Goal: Task Accomplishment & Management: Complete application form

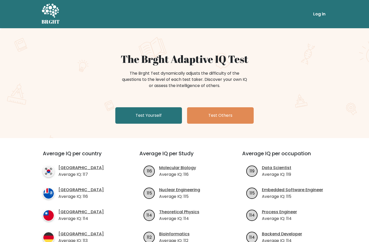
click at [126, 116] on link "Test Yourself" at bounding box center [148, 115] width 67 height 16
click at [322, 15] on link "Log in" at bounding box center [319, 14] width 16 height 10
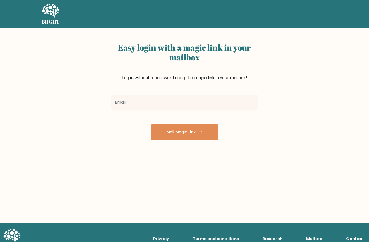
click at [231, 102] on input "email" at bounding box center [185, 102] width 148 height 14
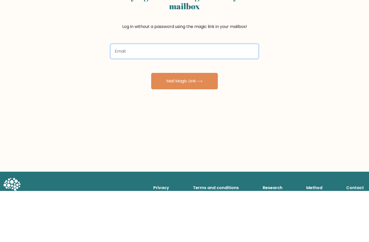
type input "[EMAIL_ADDRESS][DOMAIN_NAME]"
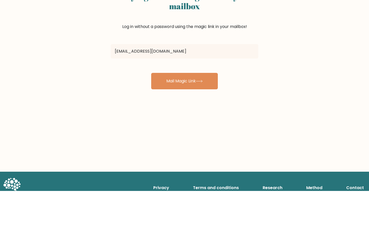
scroll to position [22, 0]
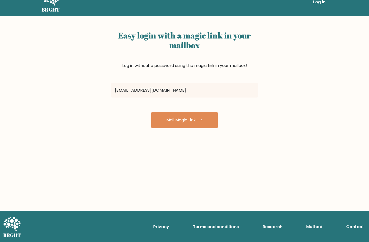
click at [198, 112] on button "Mail Magic Link" at bounding box center [184, 120] width 67 height 16
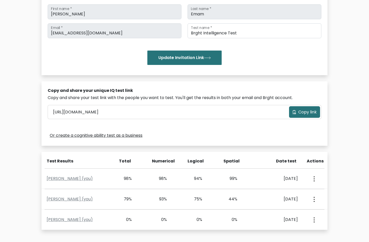
scroll to position [123, 0]
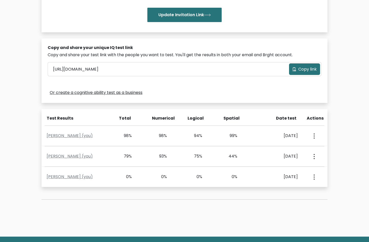
click at [315, 172] on button "button" at bounding box center [313, 177] width 4 height 16
click at [350, 132] on div "Test the IQ of other people 40 questions 30 minutes English Create your unique …" at bounding box center [184, 70] width 369 height 331
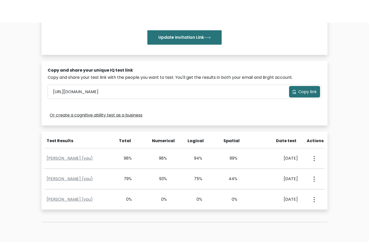
scroll to position [0, 0]
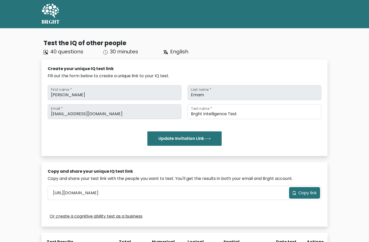
click at [51, 14] on icon at bounding box center [50, 11] width 17 height 14
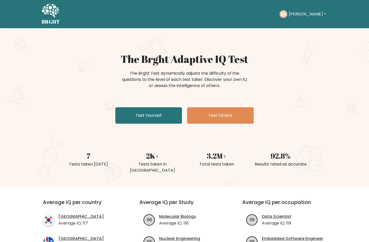
click at [307, 12] on button "[PERSON_NAME]" at bounding box center [307, 14] width 40 height 7
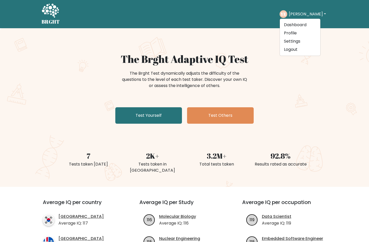
click at [312, 32] on link "Profile" at bounding box center [300, 33] width 40 height 8
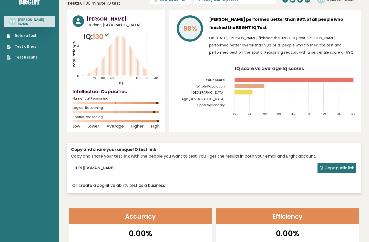
scroll to position [11, 0]
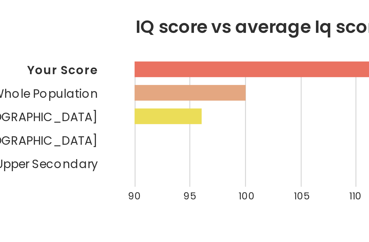
click at [235, 90] on rect at bounding box center [244, 92] width 18 height 4
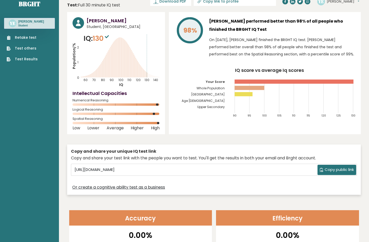
scroll to position [0, 0]
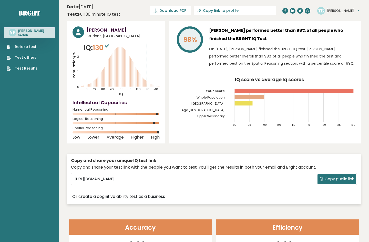
click at [335, 6] on div "YE Yusuf Dashboard Profile Settings Logout" at bounding box center [339, 11] width 44 height 10
click at [335, 8] on button "Yusuf" at bounding box center [343, 10] width 33 height 5
click at [346, 30] on link "Settings" at bounding box center [340, 32] width 26 height 7
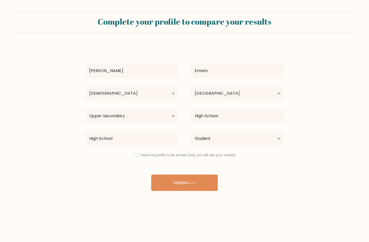
select select "18_24"
select select "KW"
select select "upper_secondary"
select select "student"
click at [256, 90] on select "Country [GEOGRAPHIC_DATA] [GEOGRAPHIC_DATA] [GEOGRAPHIC_DATA] [US_STATE] [GEOGR…" at bounding box center [237, 93] width 93 height 14
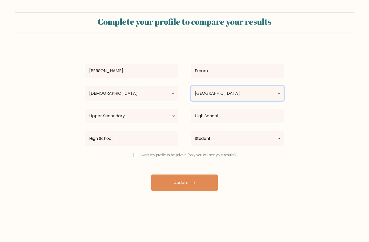
select select "EG"
click at [200, 182] on button "Update" at bounding box center [184, 182] width 67 height 16
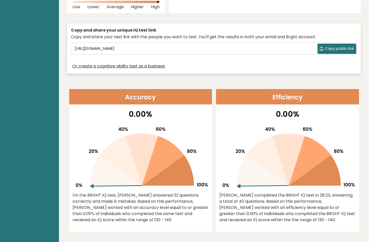
scroll to position [134, 0]
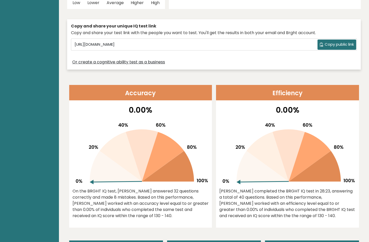
click at [300, 162] on icon at bounding box center [310, 157] width 42 height 50
click at [328, 197] on div "[PERSON_NAME] completed the BRGHT IQ test in 28:23, answering a total of 40 que…" at bounding box center [287, 203] width 136 height 31
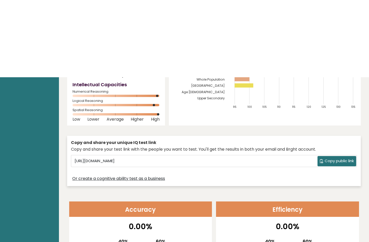
scroll to position [0, 0]
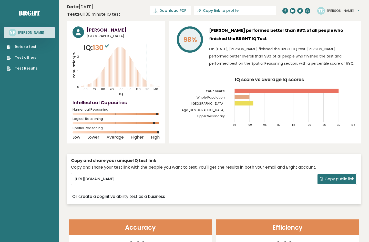
click at [9, 44] on link "Retake test" at bounding box center [22, 46] width 31 height 5
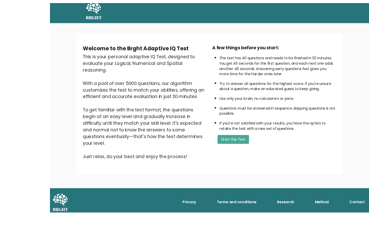
scroll to position [22, 0]
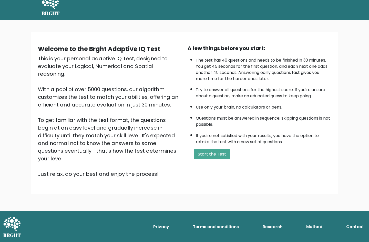
click at [209, 149] on button "Start the Test" at bounding box center [212, 154] width 36 height 10
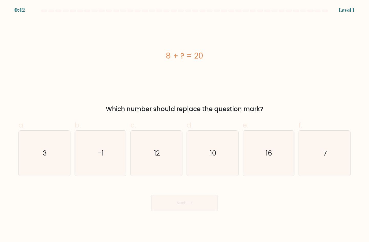
click at [158, 152] on icon "12" at bounding box center [156, 152] width 45 height 45
click at [184, 124] on input "c. 12" at bounding box center [184, 122] width 0 height 3
radio input "true"
click at [201, 211] on button "Next" at bounding box center [184, 202] width 67 height 16
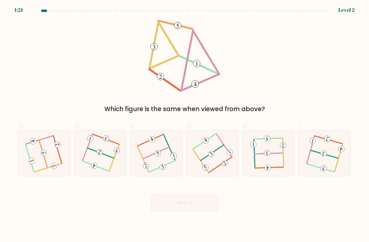
click at [37, 154] on icon at bounding box center [44, 153] width 36 height 36
click at [184, 124] on input "a." at bounding box center [184, 122] width 0 height 3
radio input "true"
click at [208, 209] on button "Next" at bounding box center [184, 202] width 67 height 16
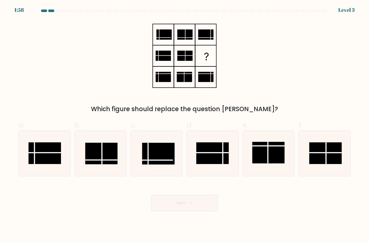
click at [217, 152] on line at bounding box center [212, 152] width 32 height 0
click at [185, 124] on input "d." at bounding box center [184, 122] width 0 height 3
radio input "true"
click at [199, 211] on button "Next" at bounding box center [184, 202] width 67 height 16
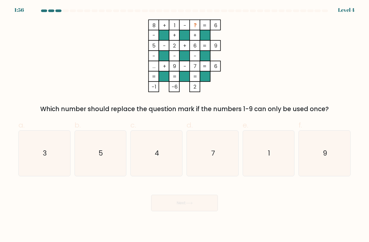
click at [198, 209] on button "Next" at bounding box center [184, 202] width 67 height 16
click at [276, 83] on div "8 + 1 - ? 6 - + + 5 - 2 + 6 9 - - - ... + 9 - 7 = 6 = = = = -1 -6 2 = Which num…" at bounding box center [184, 66] width 338 height 94
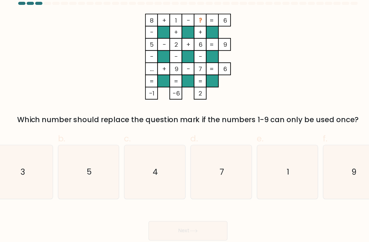
click at [43, 148] on text "3" at bounding box center [45, 152] width 4 height 9
click at [184, 124] on input "a. 3" at bounding box center [184, 122] width 0 height 3
radio input "true"
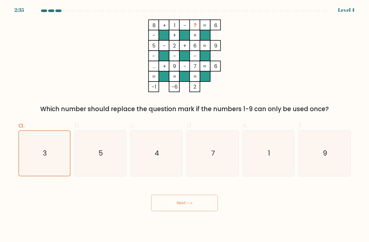
click at [195, 208] on button "Next" at bounding box center [184, 202] width 67 height 16
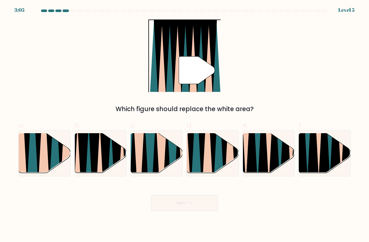
click at [209, 155] on icon at bounding box center [207, 132] width 11 height 103
click at [185, 124] on input "d." at bounding box center [184, 122] width 0 height 3
radio input "true"
click at [193, 211] on button "Next" at bounding box center [184, 202] width 67 height 16
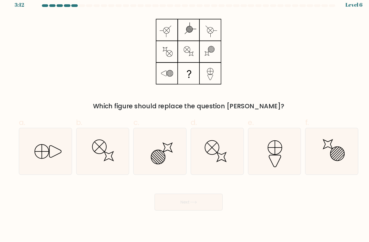
scroll to position [3, 0]
click at [53, 153] on icon at bounding box center [44, 152] width 45 height 45
click at [184, 124] on input "a." at bounding box center [184, 122] width 0 height 3
radio input "true"
click at [197, 203] on button "Next" at bounding box center [184, 202] width 67 height 16
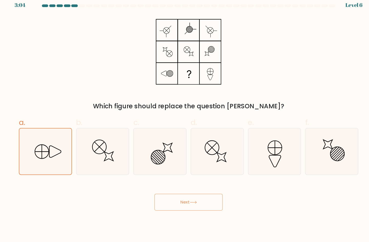
click at [196, 201] on button "Next" at bounding box center [184, 202] width 67 height 16
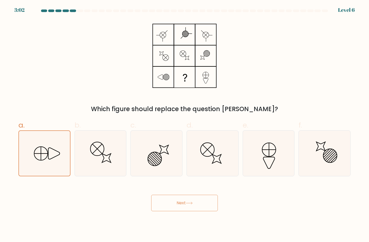
click at [192, 204] on icon at bounding box center [189, 203] width 6 height 2
click at [193, 211] on button "Next" at bounding box center [184, 202] width 67 height 16
click at [192, 211] on button "Next" at bounding box center [184, 202] width 67 height 16
click at [201, 208] on button "Next" at bounding box center [184, 202] width 67 height 16
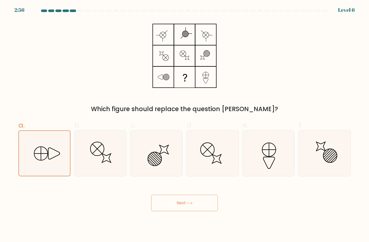
click at [202, 211] on button "Next" at bounding box center [184, 202] width 67 height 16
click at [192, 203] on button "Next" at bounding box center [184, 202] width 67 height 16
click at [185, 211] on button "Next" at bounding box center [184, 202] width 67 height 16
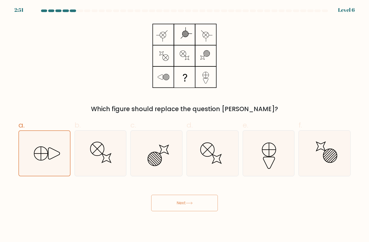
click at [194, 211] on button "Next" at bounding box center [184, 202] width 67 height 16
click at [201, 211] on button "Next" at bounding box center [184, 202] width 67 height 16
click at [200, 211] on button "Next" at bounding box center [184, 202] width 67 height 16
click at [100, 162] on icon at bounding box center [100, 152] width 45 height 45
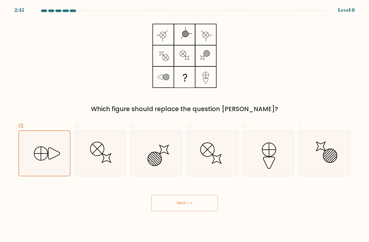
click at [184, 124] on input "b." at bounding box center [184, 122] width 0 height 3
radio input "true"
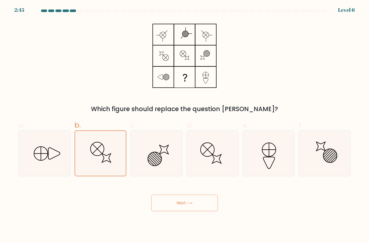
click at [44, 164] on icon at bounding box center [44, 152] width 45 height 45
click at [184, 124] on input "a." at bounding box center [184, 122] width 0 height 3
radio input "true"
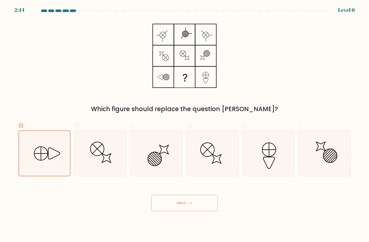
click at [161, 207] on button "Next" at bounding box center [184, 202] width 67 height 16
